Goal: Ask a question

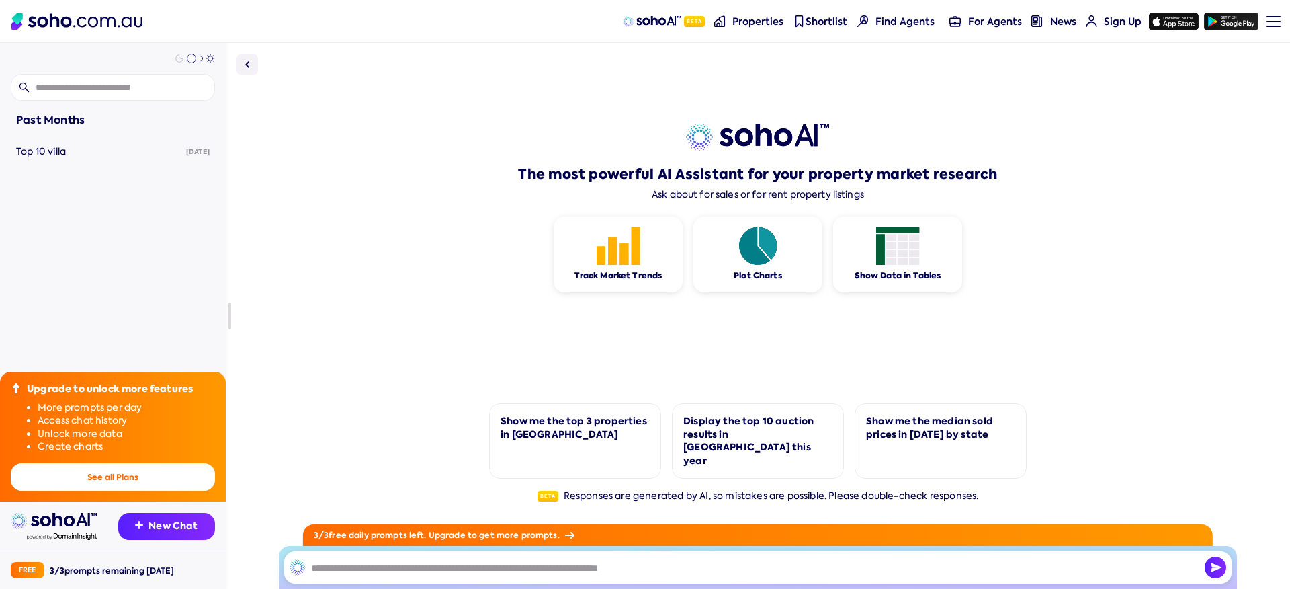
click at [112, 19] on img at bounding box center [76, 21] width 131 height 16
